Goal: Obtain resource: Obtain resource

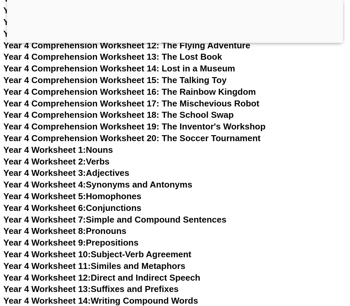
scroll to position [2837, 0]
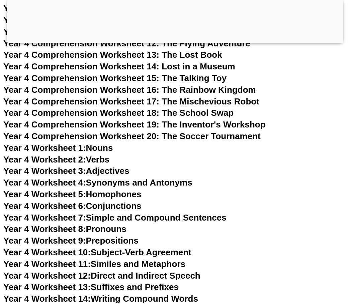
click at [109, 225] on link "Year 4 Worksheet 8: Pronouns" at bounding box center [64, 230] width 123 height 10
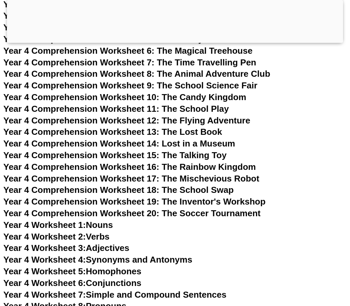
scroll to position [2759, 0]
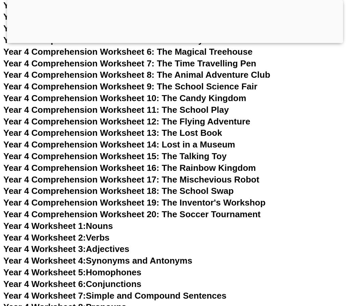
click at [114, 244] on link "Year 4 Worksheet 3: Adjectives" at bounding box center [66, 249] width 126 height 10
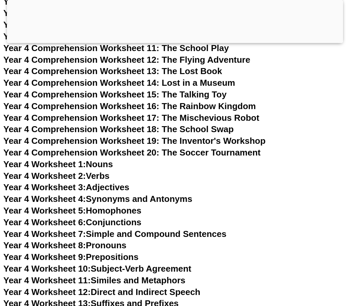
scroll to position [2823, 0]
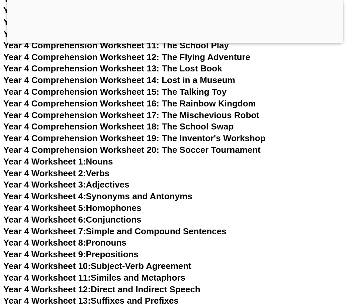
click at [127, 204] on link "Year 4 Worksheet 5: Homophones" at bounding box center [72, 209] width 138 height 10
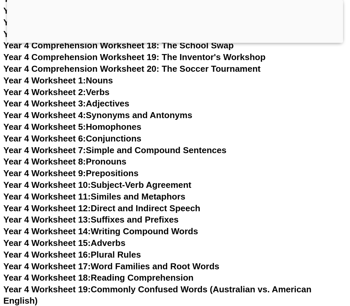
scroll to position [2903, 0]
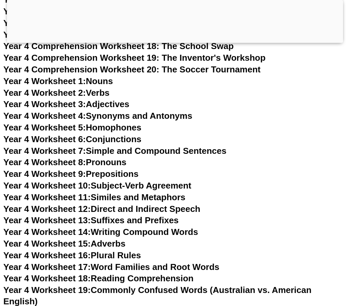
click at [122, 239] on link "Year 4 Worksheet 15: Adverbs" at bounding box center [64, 244] width 122 height 10
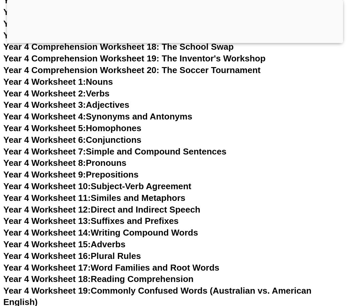
scroll to position [2903, 0]
click at [132, 252] on link "Year 4 Worksheet 16: Plural Rules" at bounding box center [71, 257] width 137 height 10
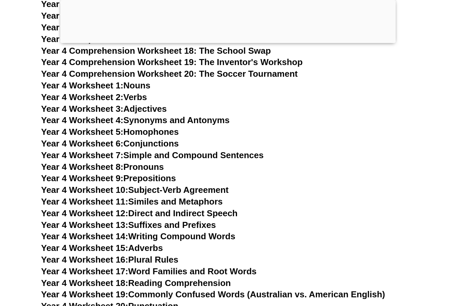
scroll to position [2929, 0]
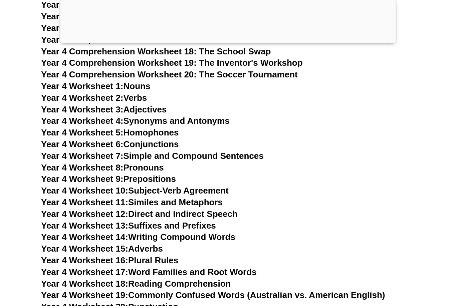
click at [167, 267] on link "Year 4 Worksheet 17: Word Families and Root Words" at bounding box center [149, 272] width 216 height 10
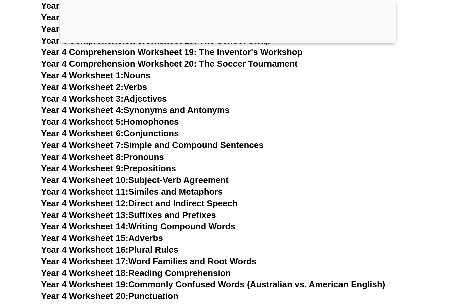
click at [65, 175] on span "Year 4 Worksheet 10:" at bounding box center [84, 180] width 87 height 10
click at [104, 210] on span "Year 4 Worksheet 13:" at bounding box center [84, 215] width 87 height 10
click at [85, 140] on span "Year 4 Worksheet 7:" at bounding box center [82, 145] width 83 height 10
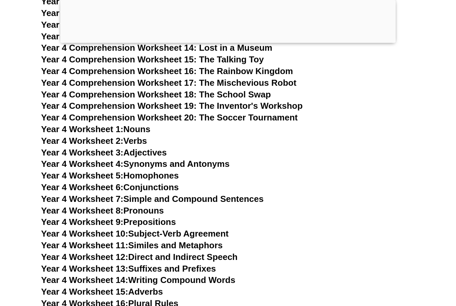
scroll to position [2878, 0]
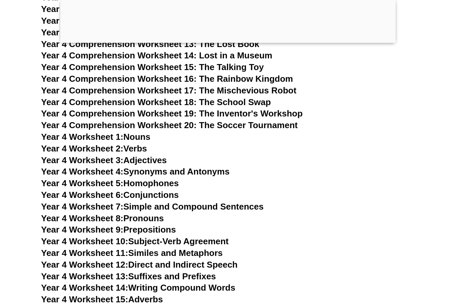
click at [143, 132] on link "Year 4 Worksheet 1: Nouns" at bounding box center [95, 137] width 109 height 10
click at [190, 237] on link "Year 4 Worksheet 10: Subject-Verb Agreement" at bounding box center [135, 242] width 188 height 10
